Goal: Check status: Check status

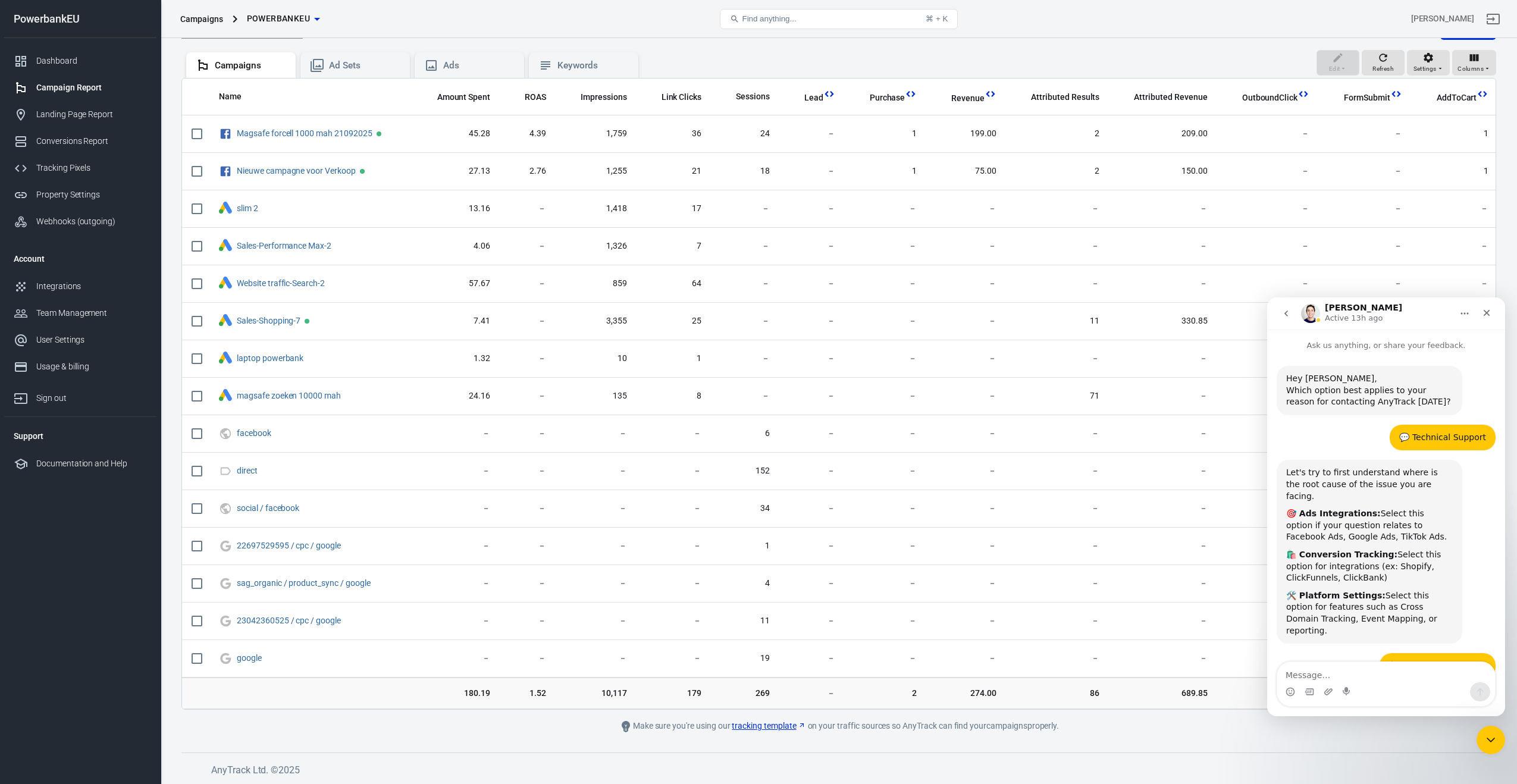
scroll to position [3044, 0]
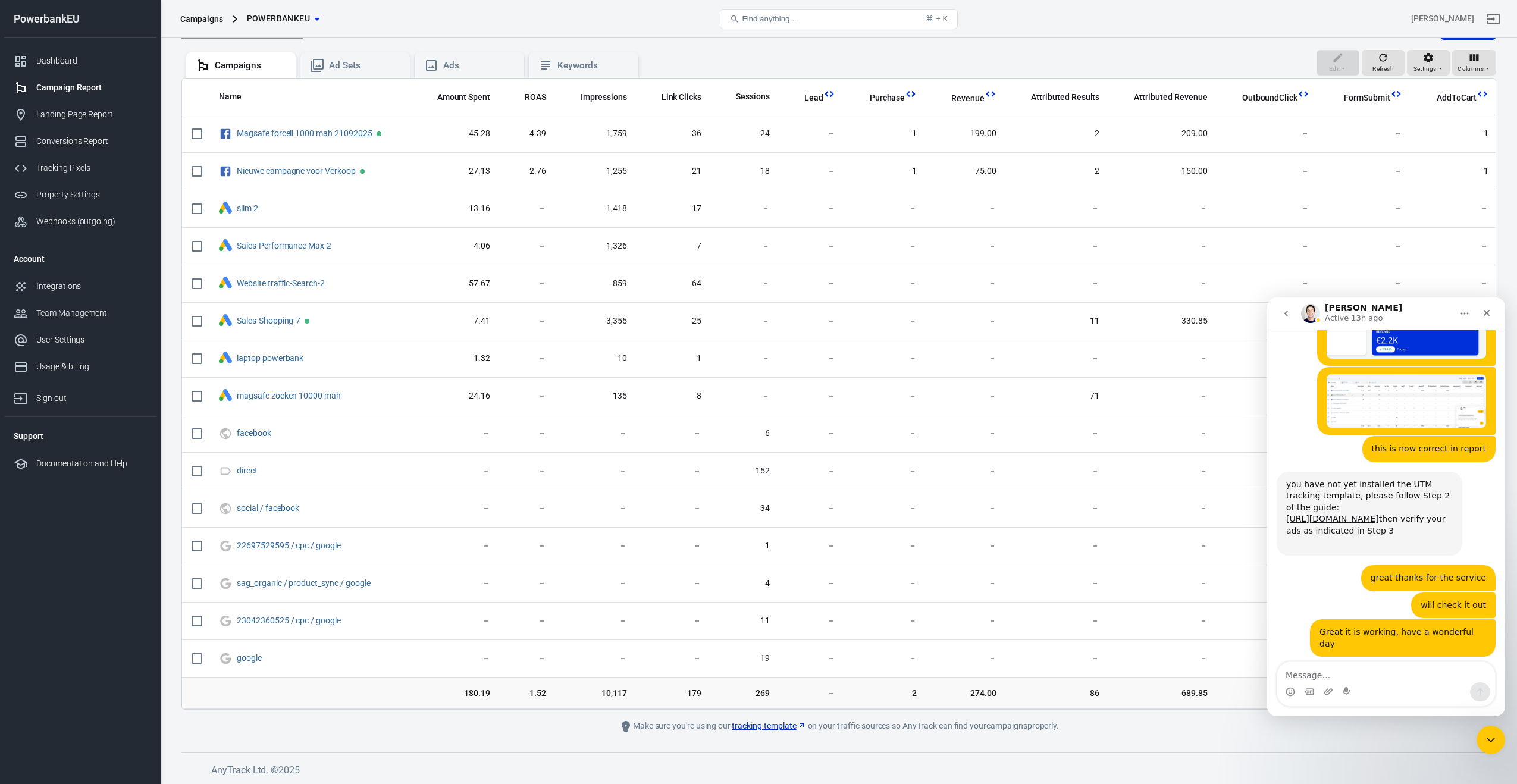
click at [54, 58] on div "Dashboard" at bounding box center [91, 61] width 111 height 13
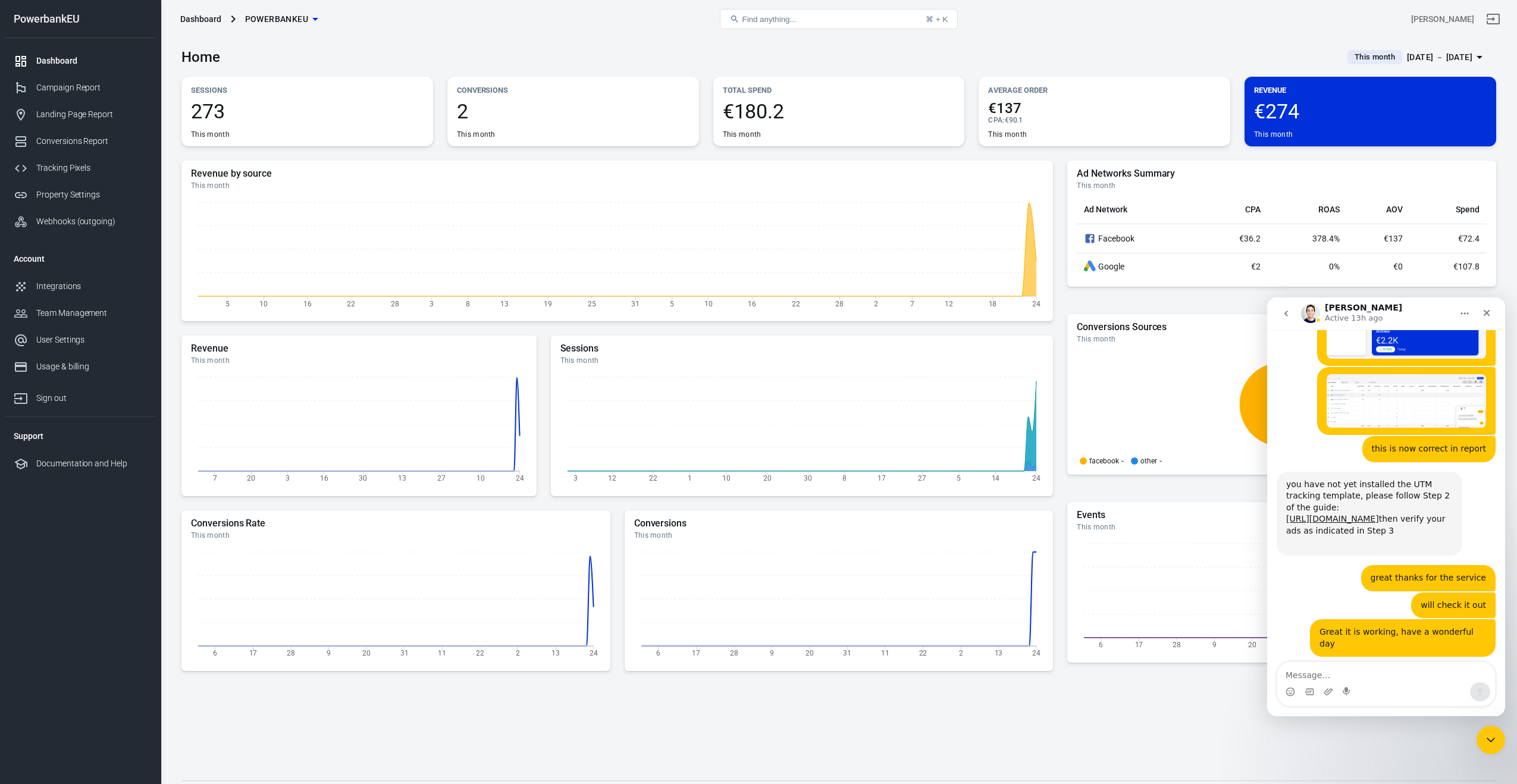
click at [1313, 111] on span "€274" at bounding box center [1371, 111] width 233 height 21
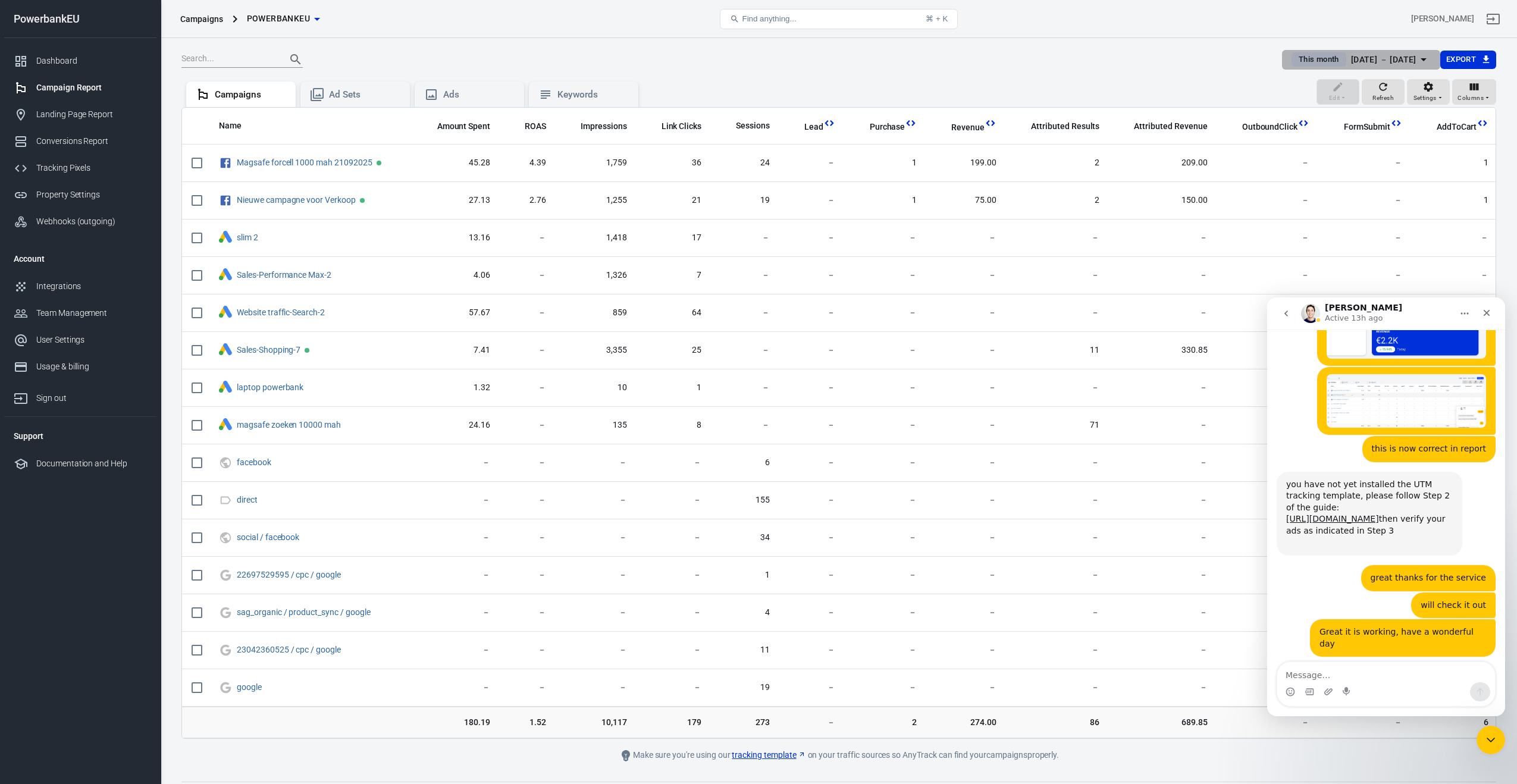
click at [1351, 57] on div "[DATE] － [DATE]" at bounding box center [1383, 59] width 66 height 15
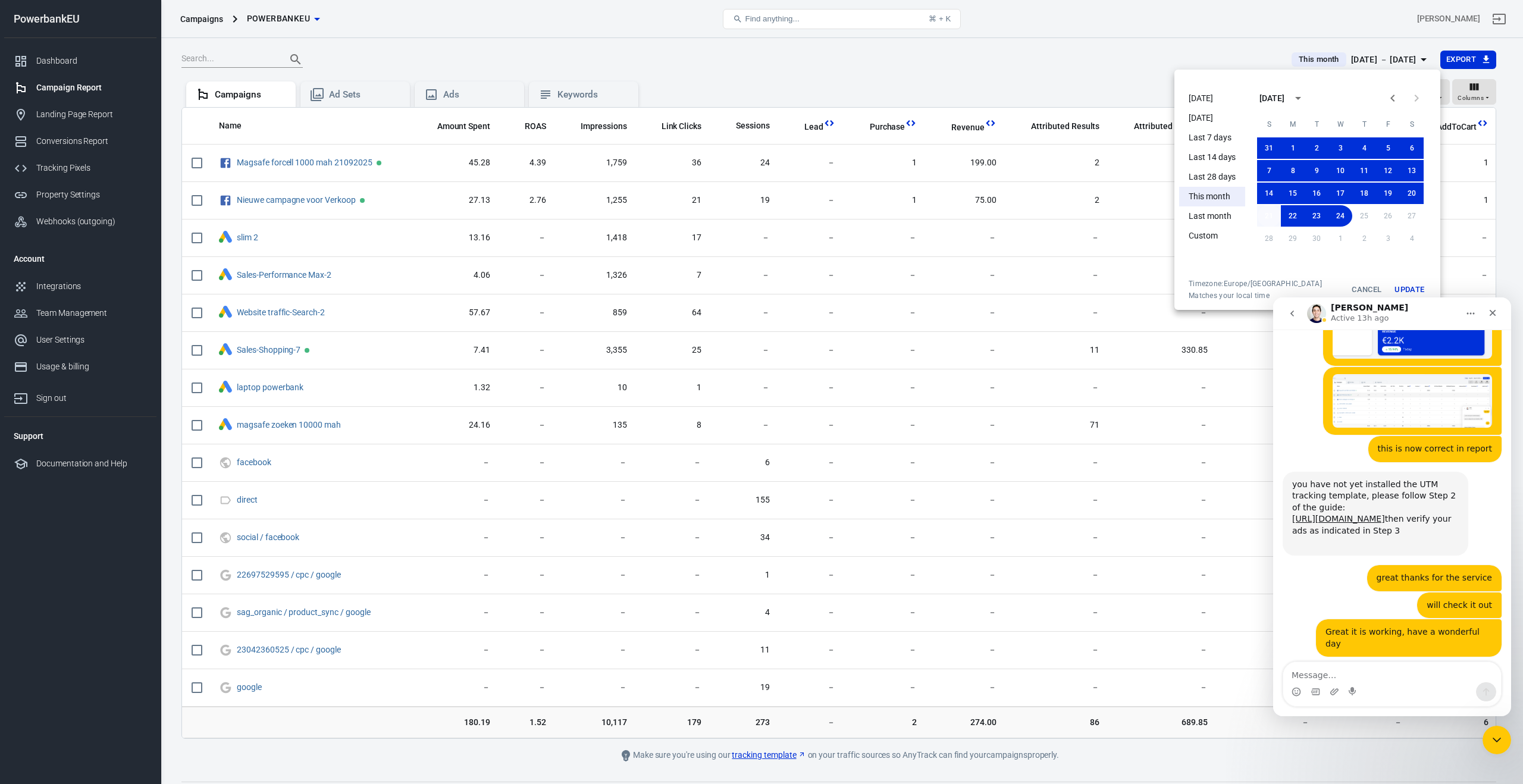
click at [1259, 215] on button "21" at bounding box center [1269, 216] width 24 height 22
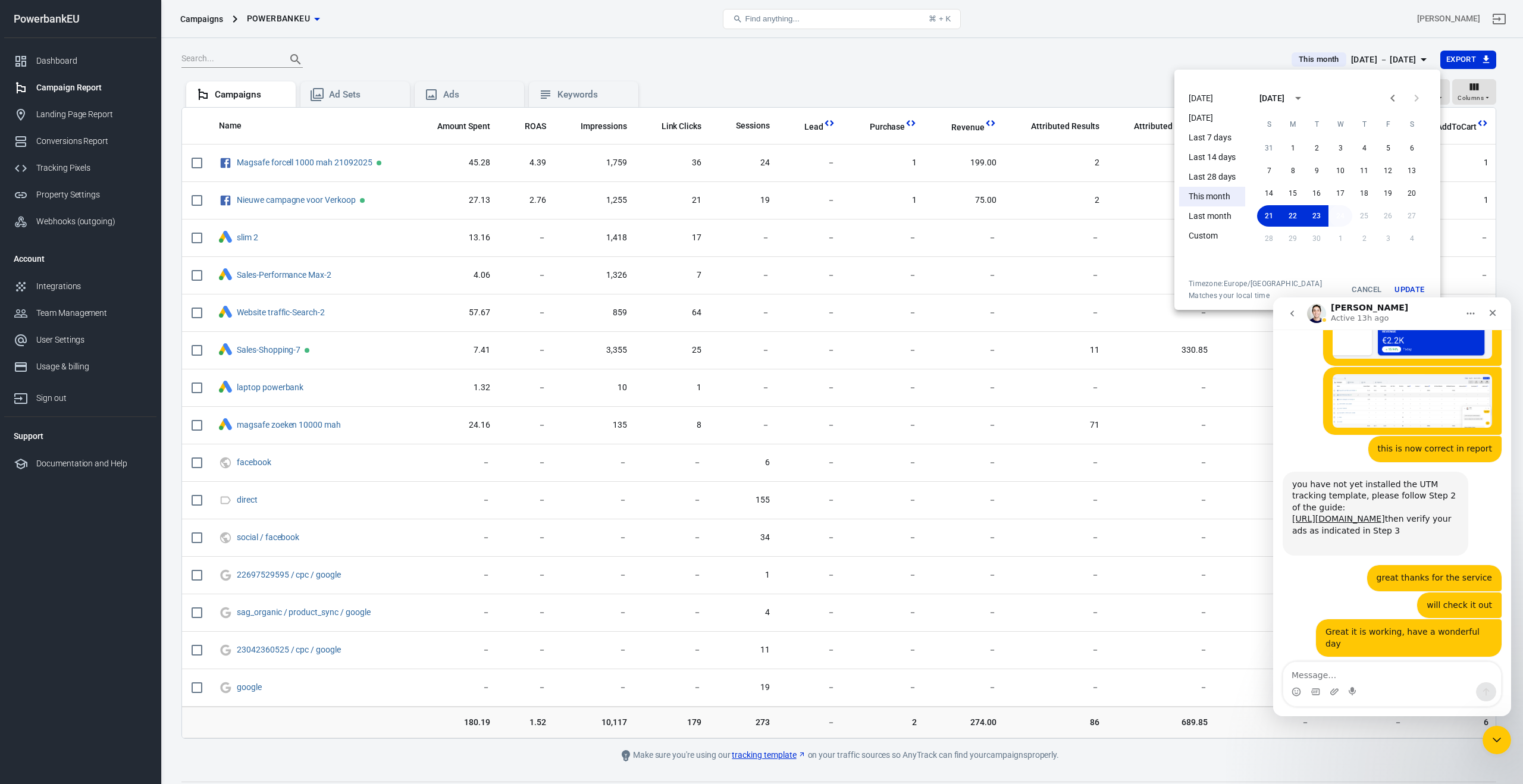
click at [1337, 216] on button "24" at bounding box center [1340, 216] width 24 height 22
click at [1411, 291] on button "Update" at bounding box center [1409, 290] width 38 height 22
